Goal: Navigation & Orientation: Find specific page/section

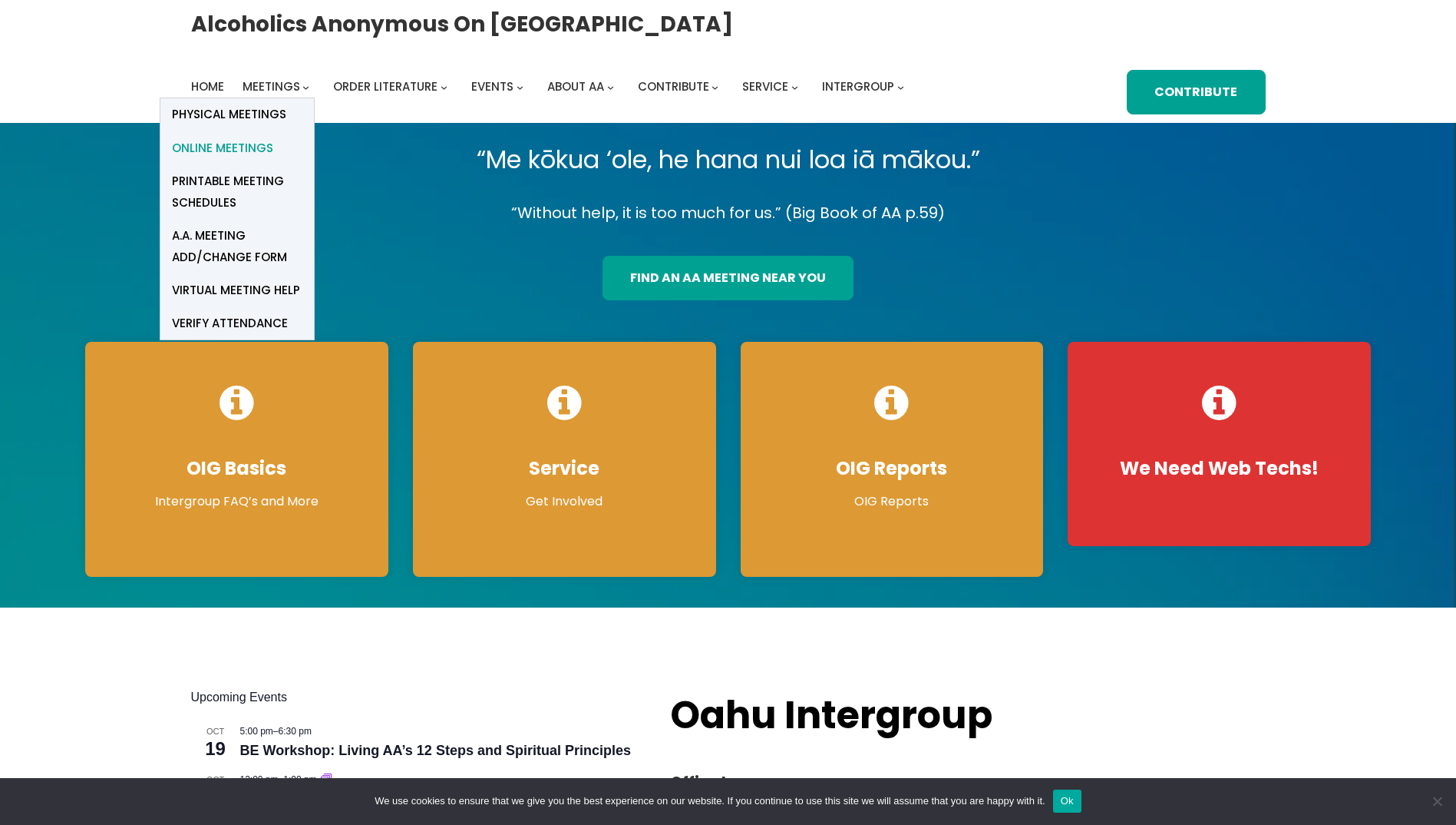
click at [252, 148] on span "Online Meetings" at bounding box center [222, 148] width 101 height 21
click at [276, 91] on span "Meetings" at bounding box center [272, 86] width 58 height 16
click at [265, 115] on span "Physical Meetings" at bounding box center [229, 114] width 114 height 21
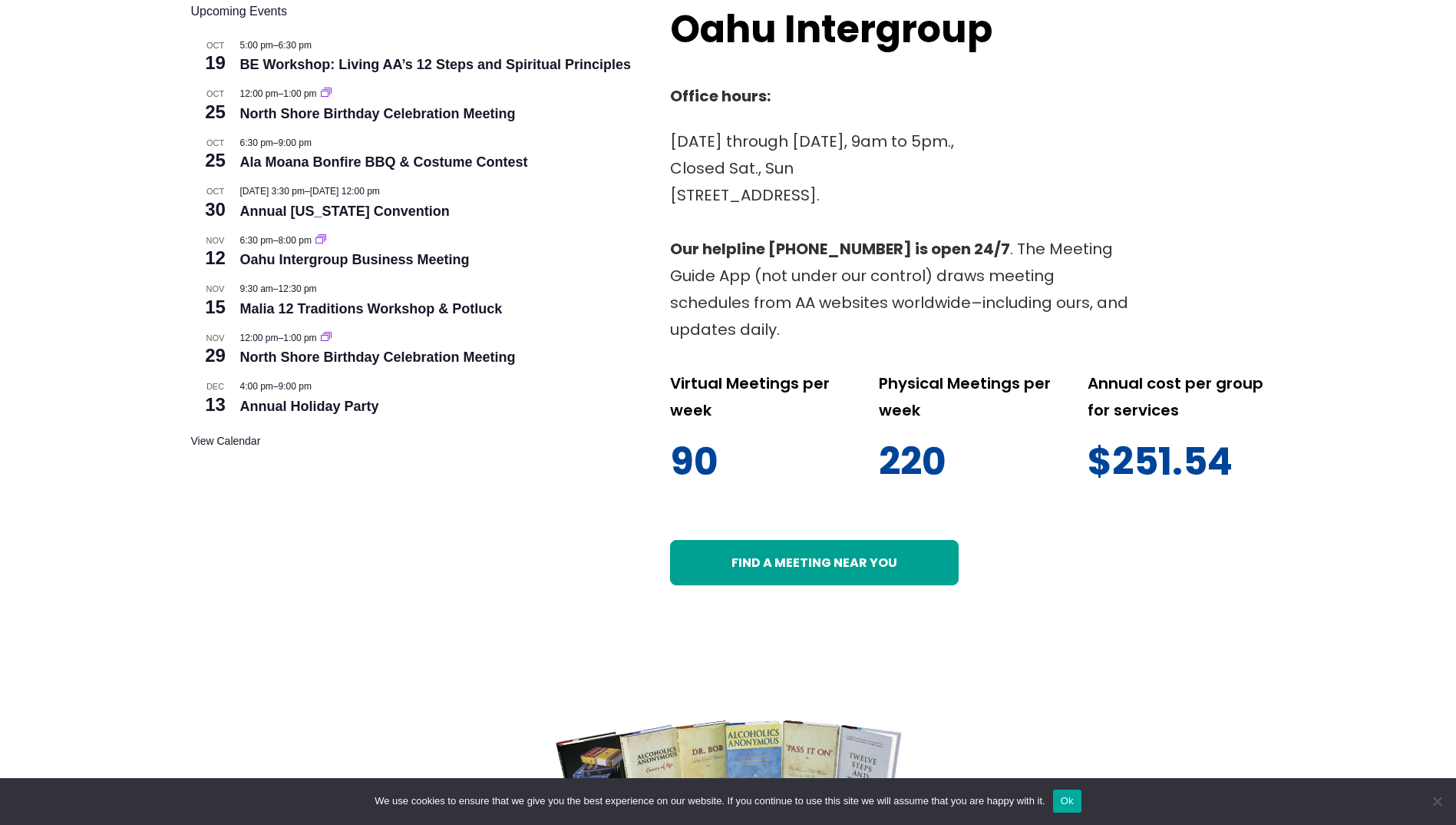
scroll to position [691, 0]
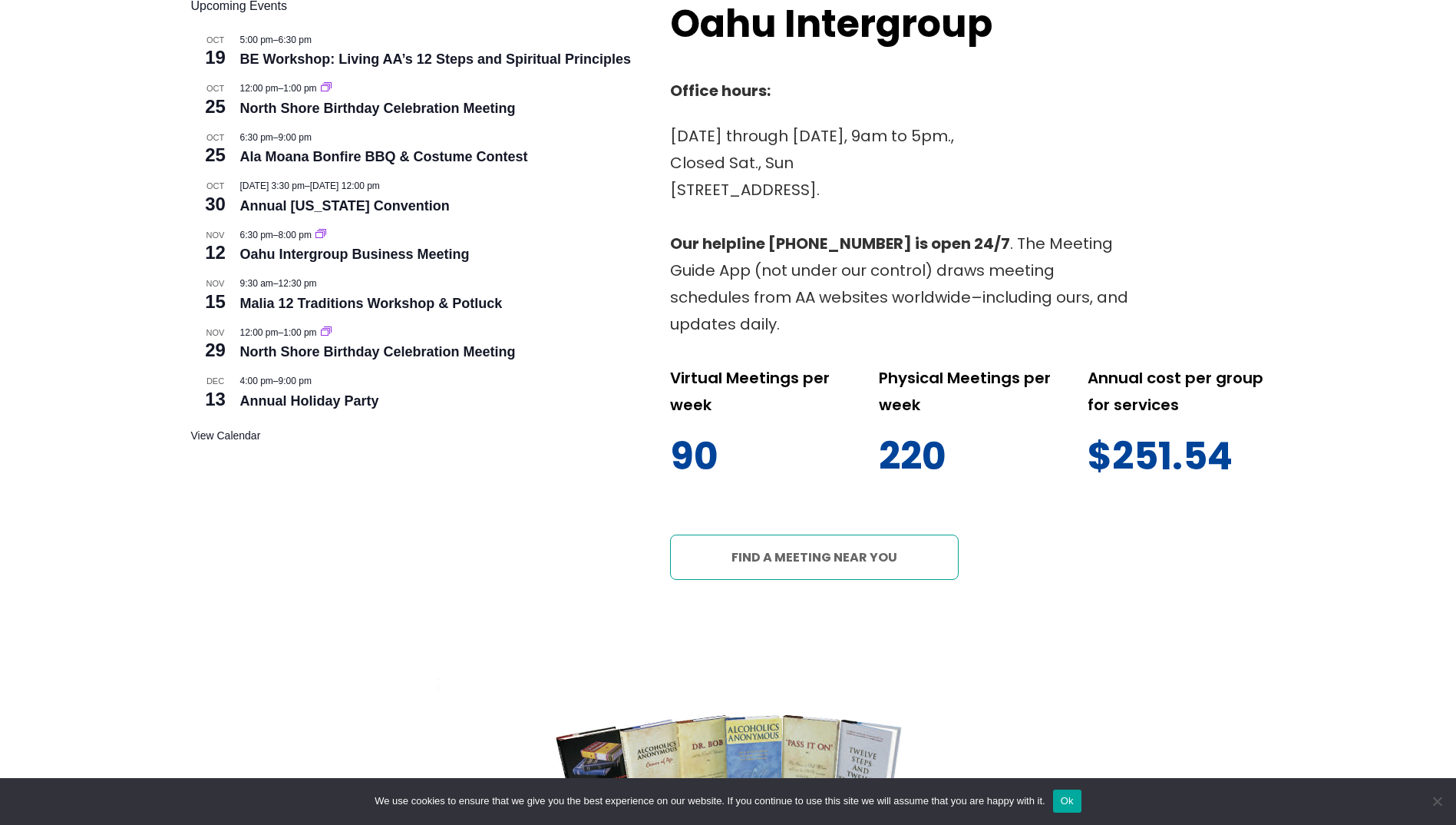
click at [829, 565] on link "Find a meeting near you" at bounding box center [814, 557] width 289 height 44
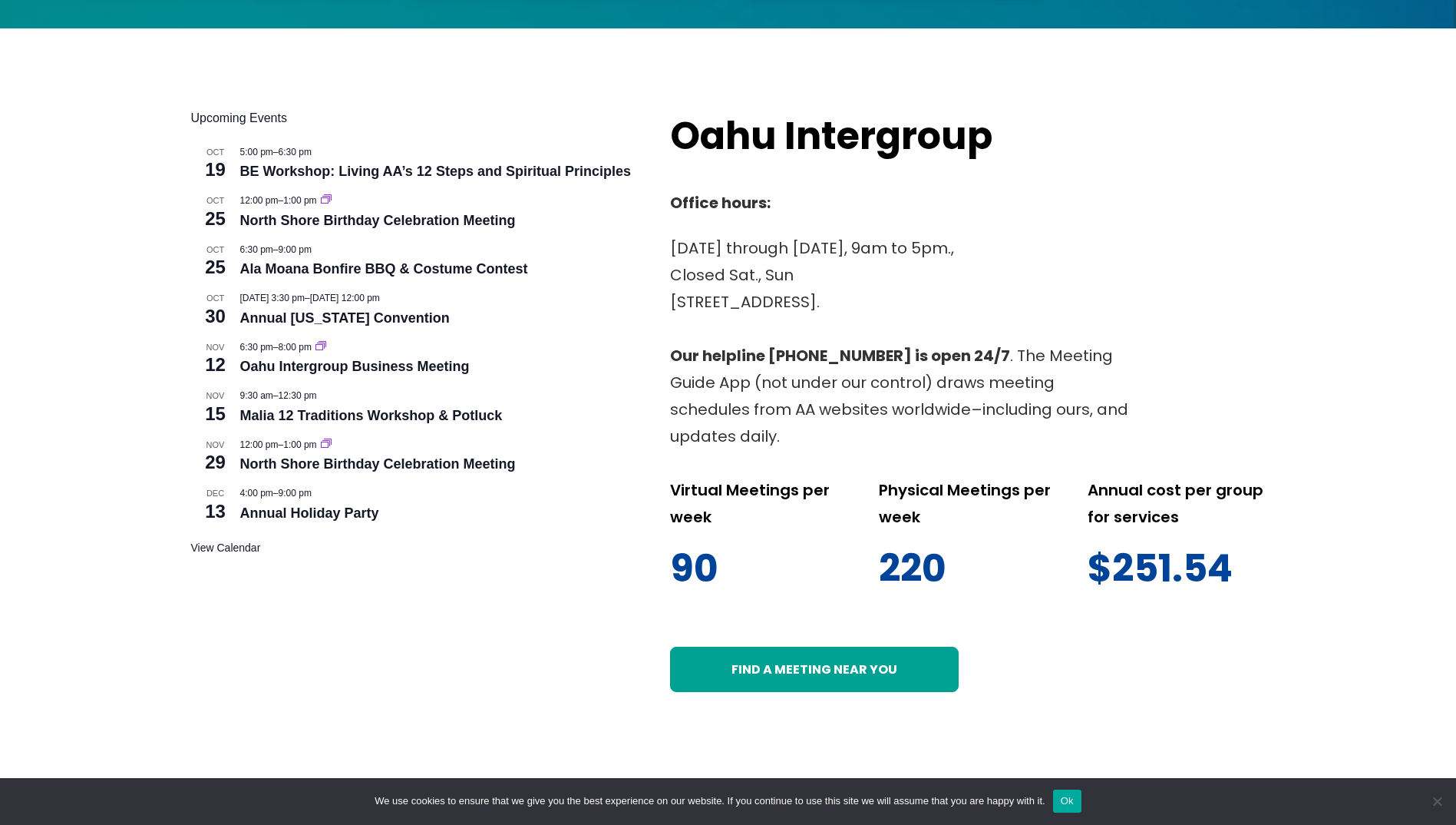
scroll to position [614, 0]
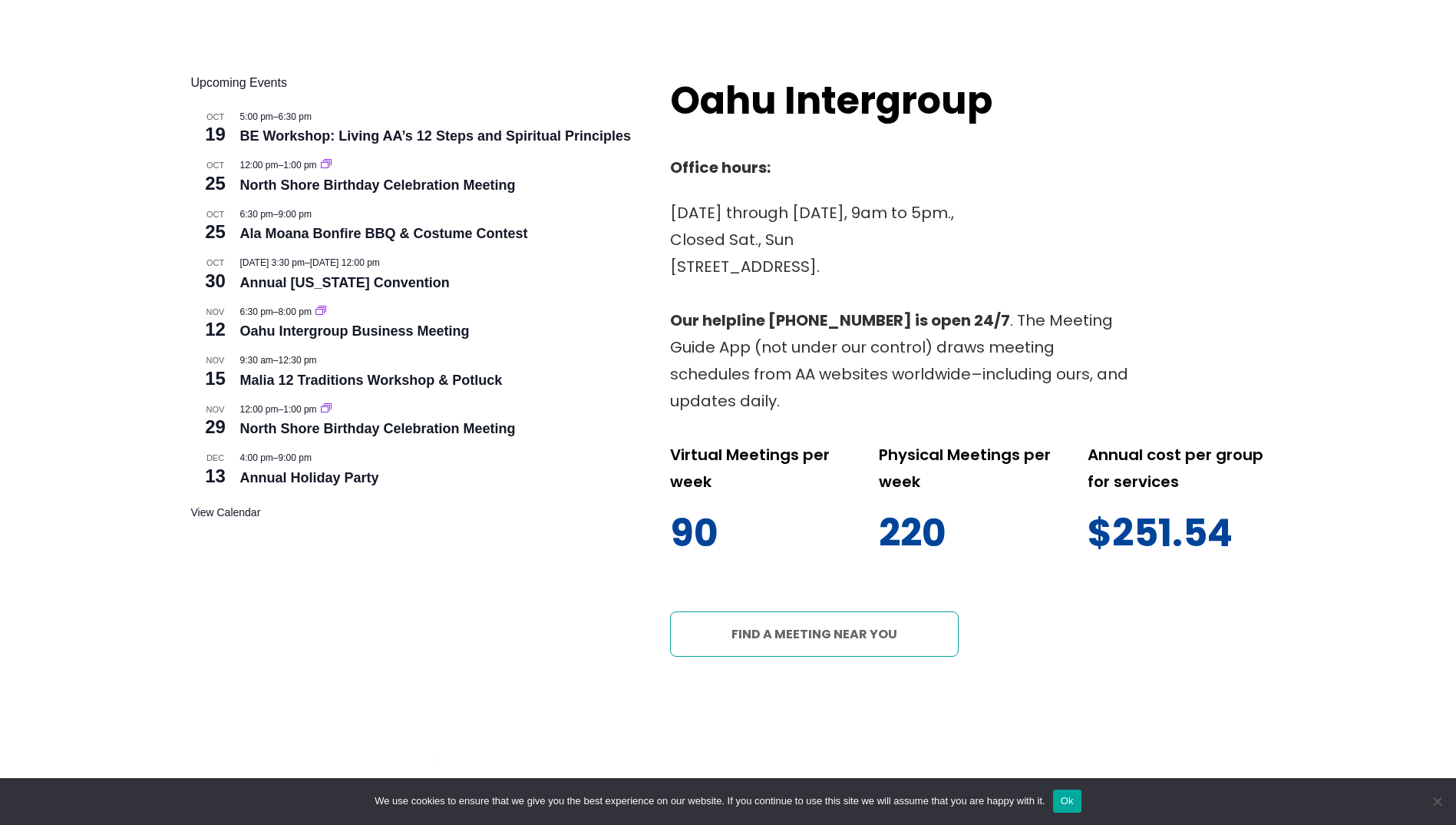
click at [831, 634] on link "Find a meeting near you" at bounding box center [814, 633] width 289 height 44
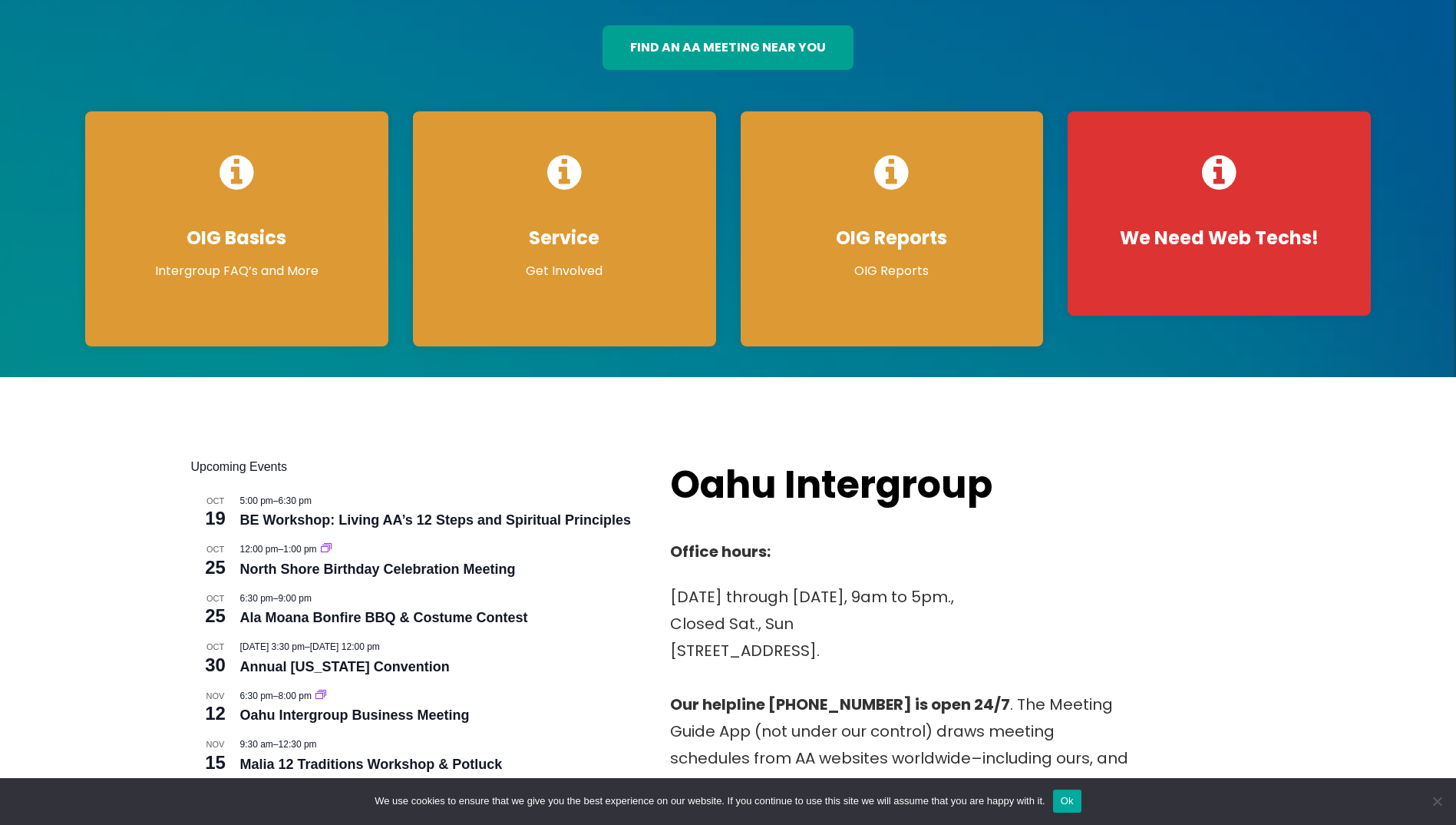
scroll to position [0, 0]
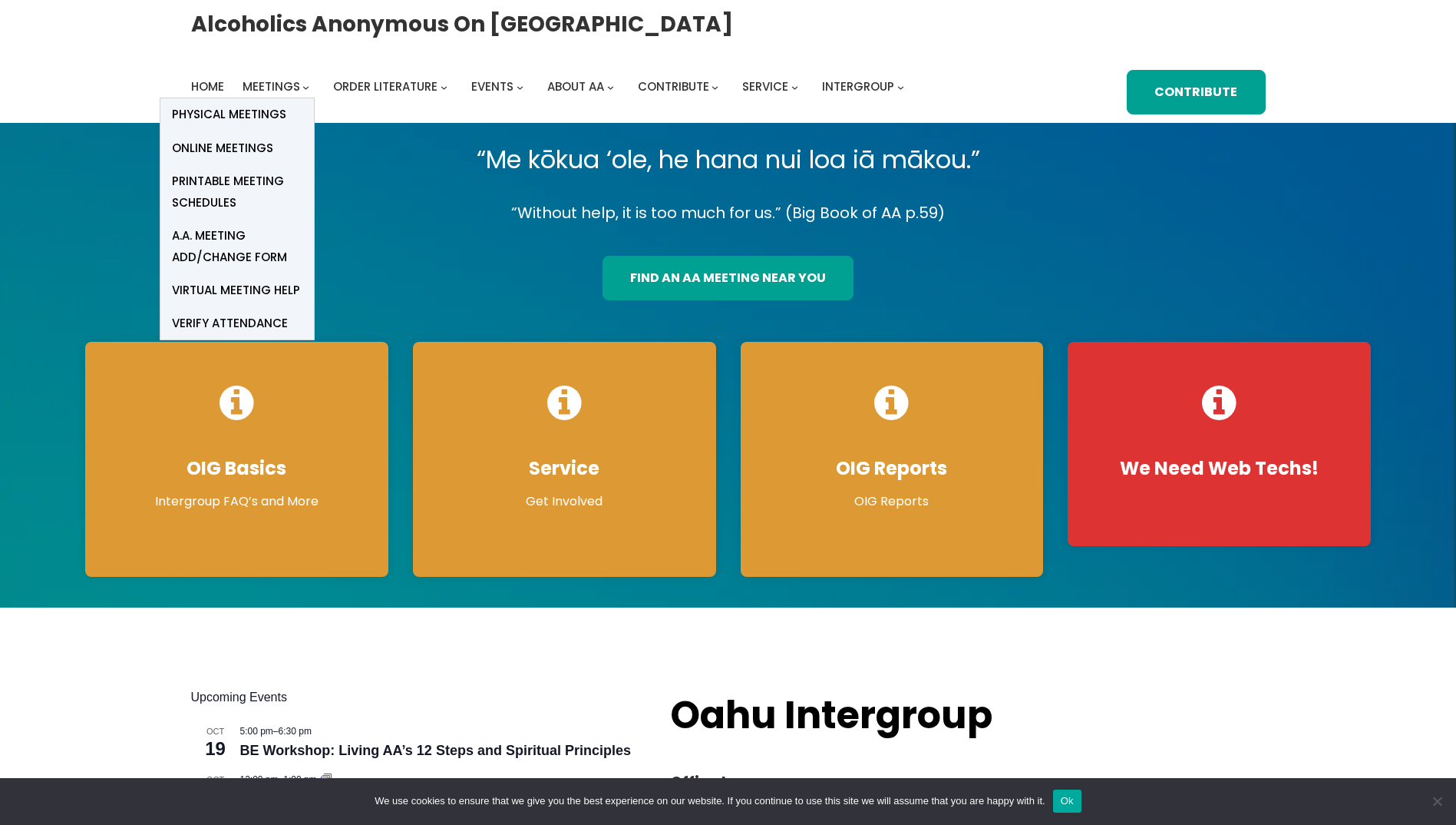
click at [306, 86] on icon "Meetings submenu" at bounding box center [306, 88] width 7 height 7
click at [250, 113] on span "Physical Meetings" at bounding box center [229, 114] width 114 height 21
